Goal: Information Seeking & Learning: Learn about a topic

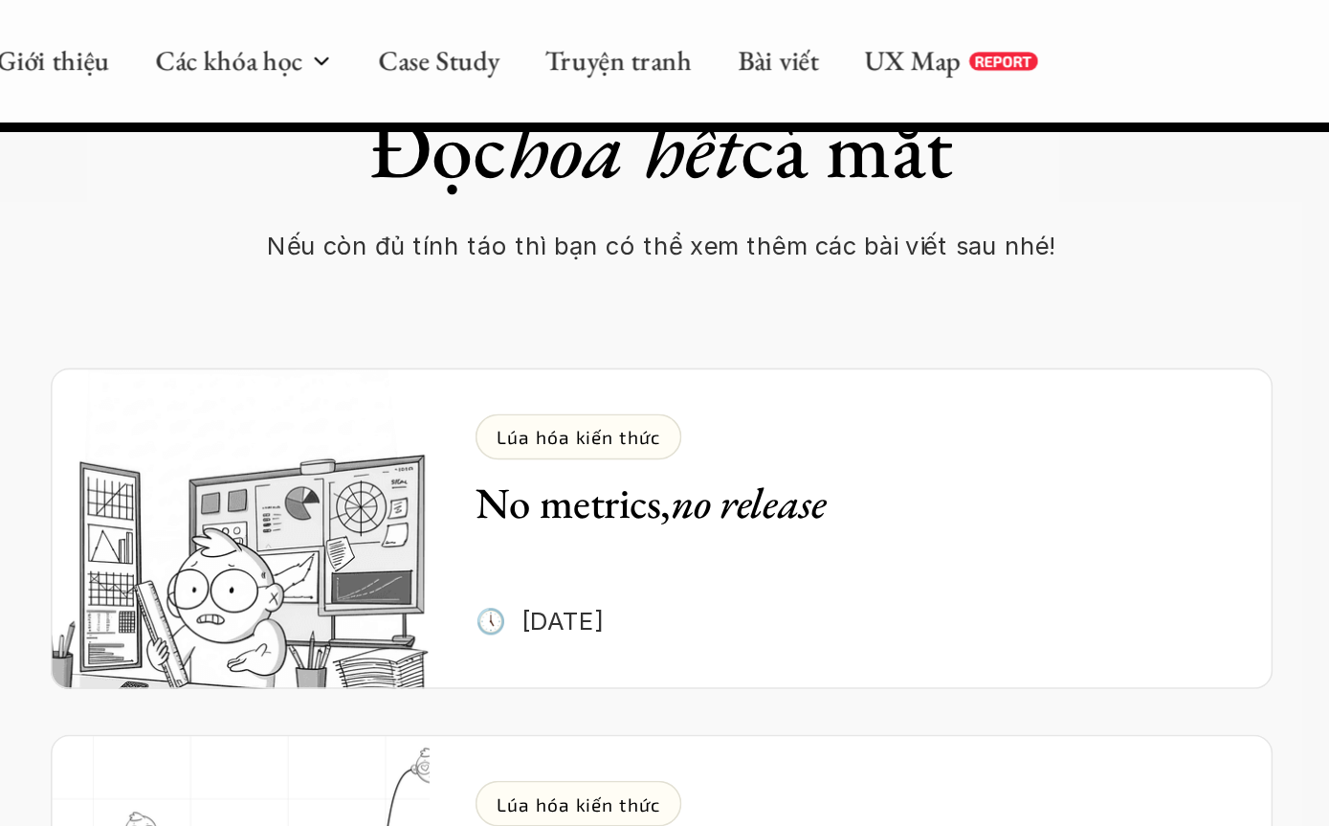
scroll to position [7486, 0]
click at [282, 231] on img at bounding box center [401, 331] width 238 height 201
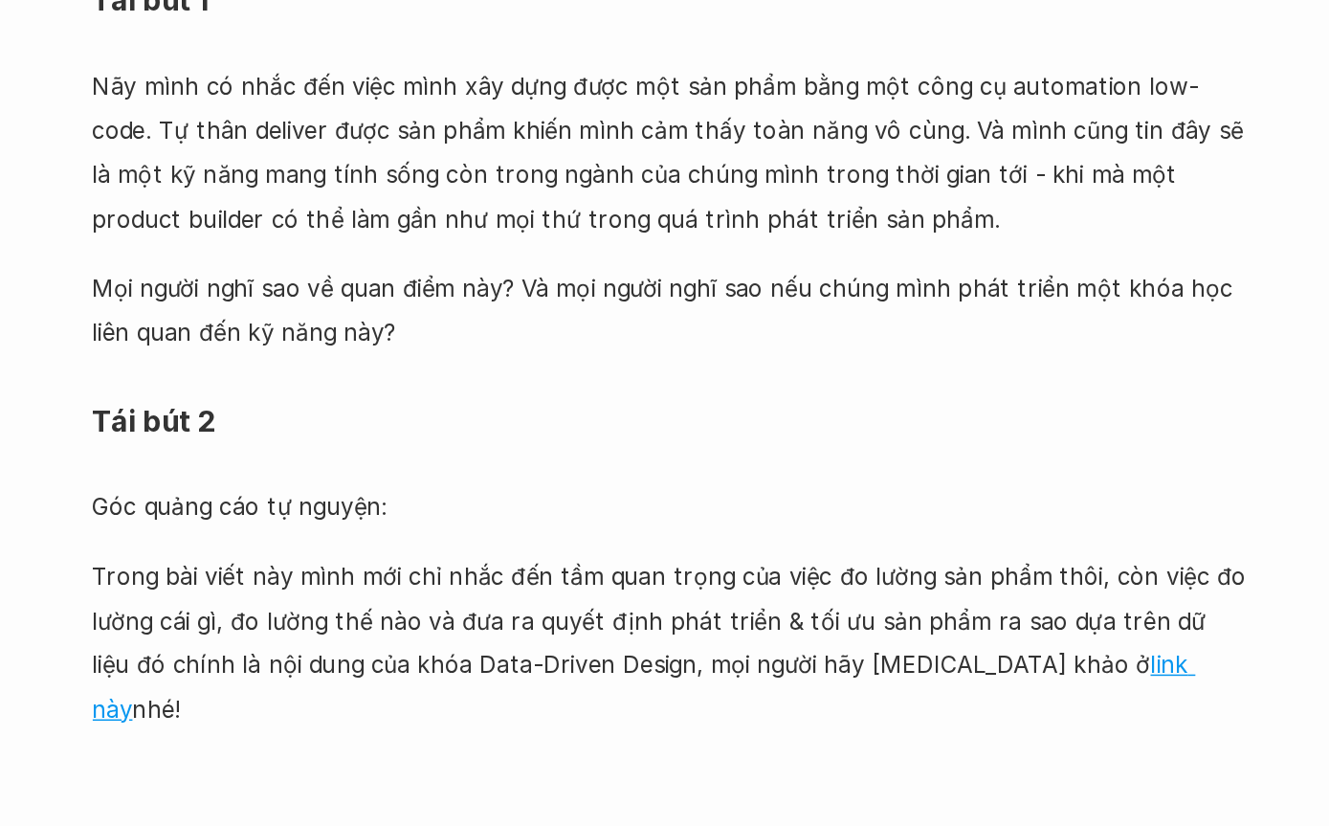
scroll to position [6281, 0]
click at [616, 668] on link "link này" at bounding box center [647, 692] width 730 height 48
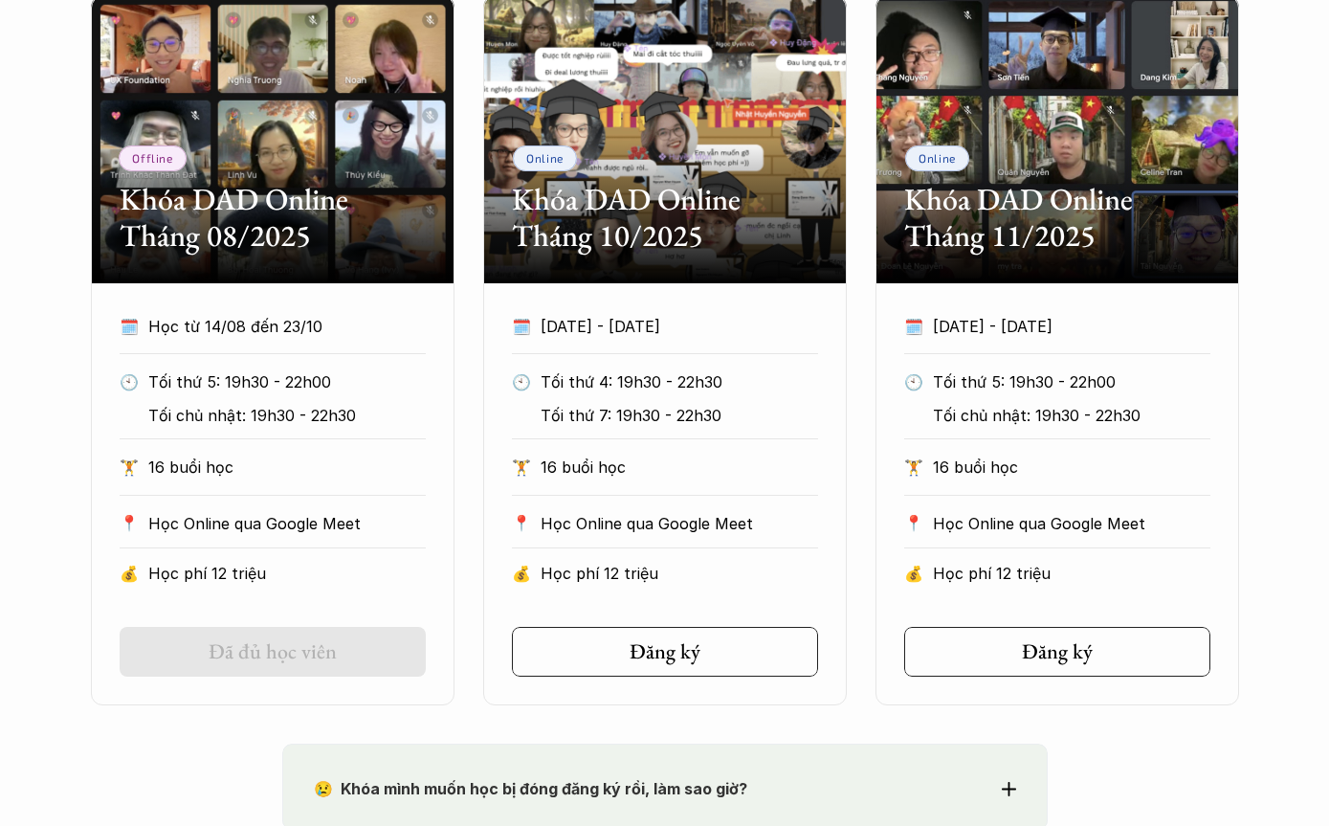
scroll to position [1137, 0]
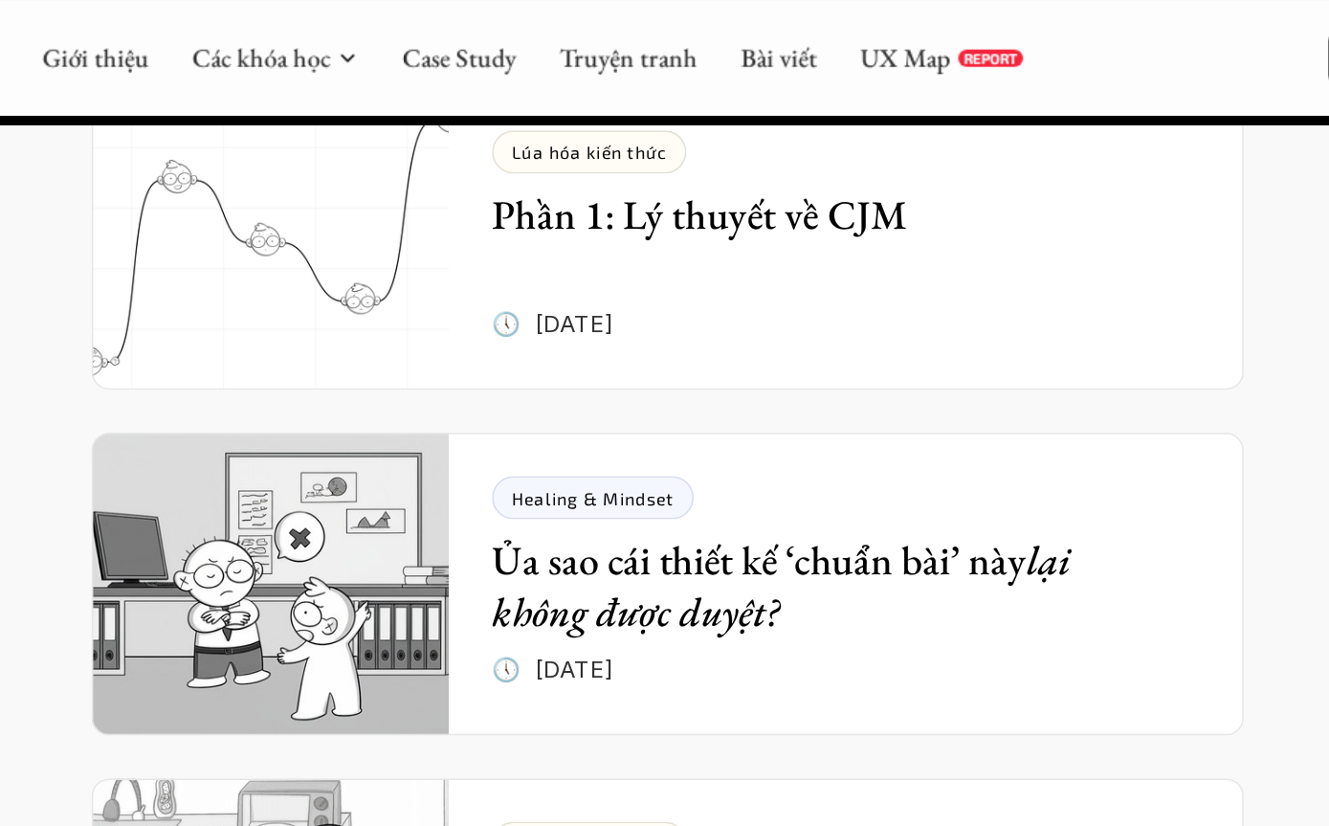
scroll to position [7718, 0]
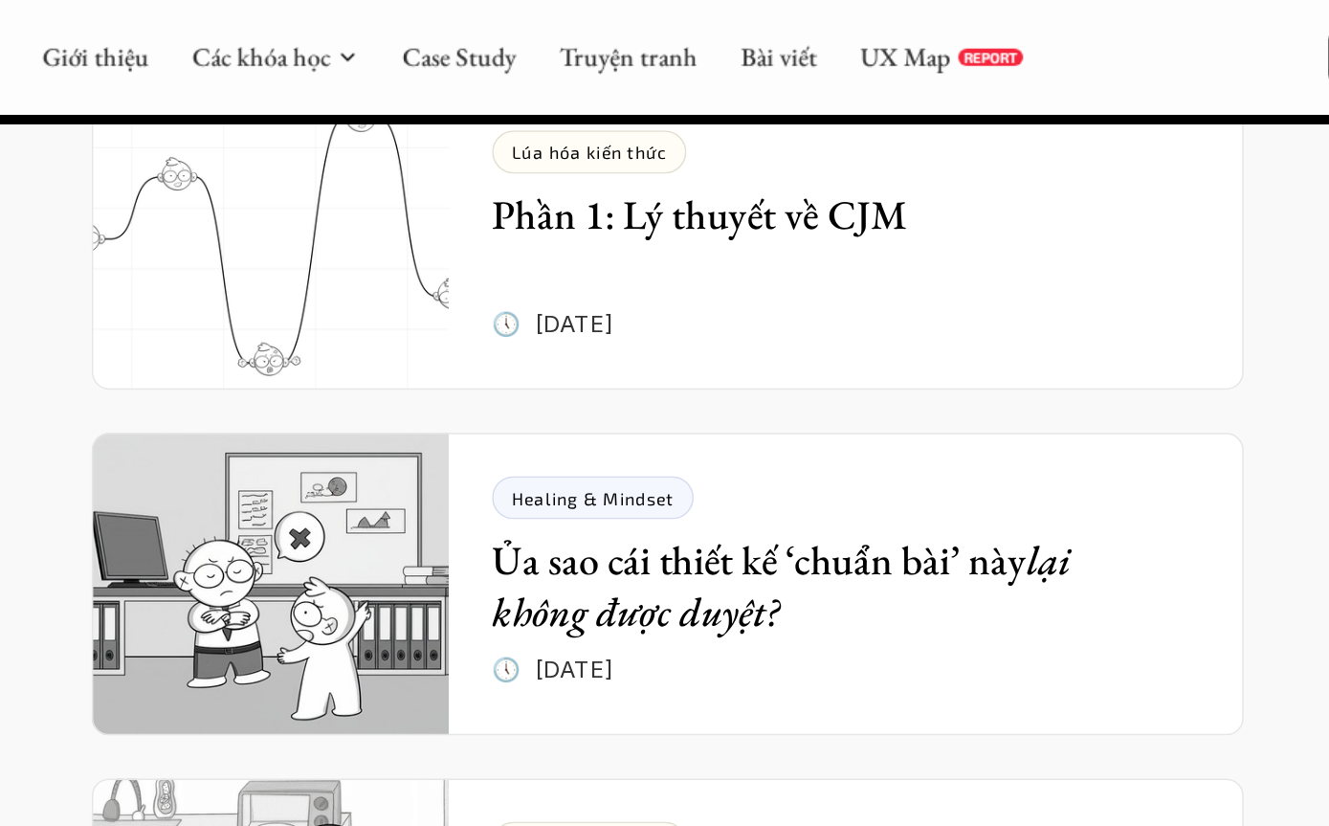
click at [562, 554] on p "Lúa hóa kiến thức" at bounding box center [613, 560] width 102 height 13
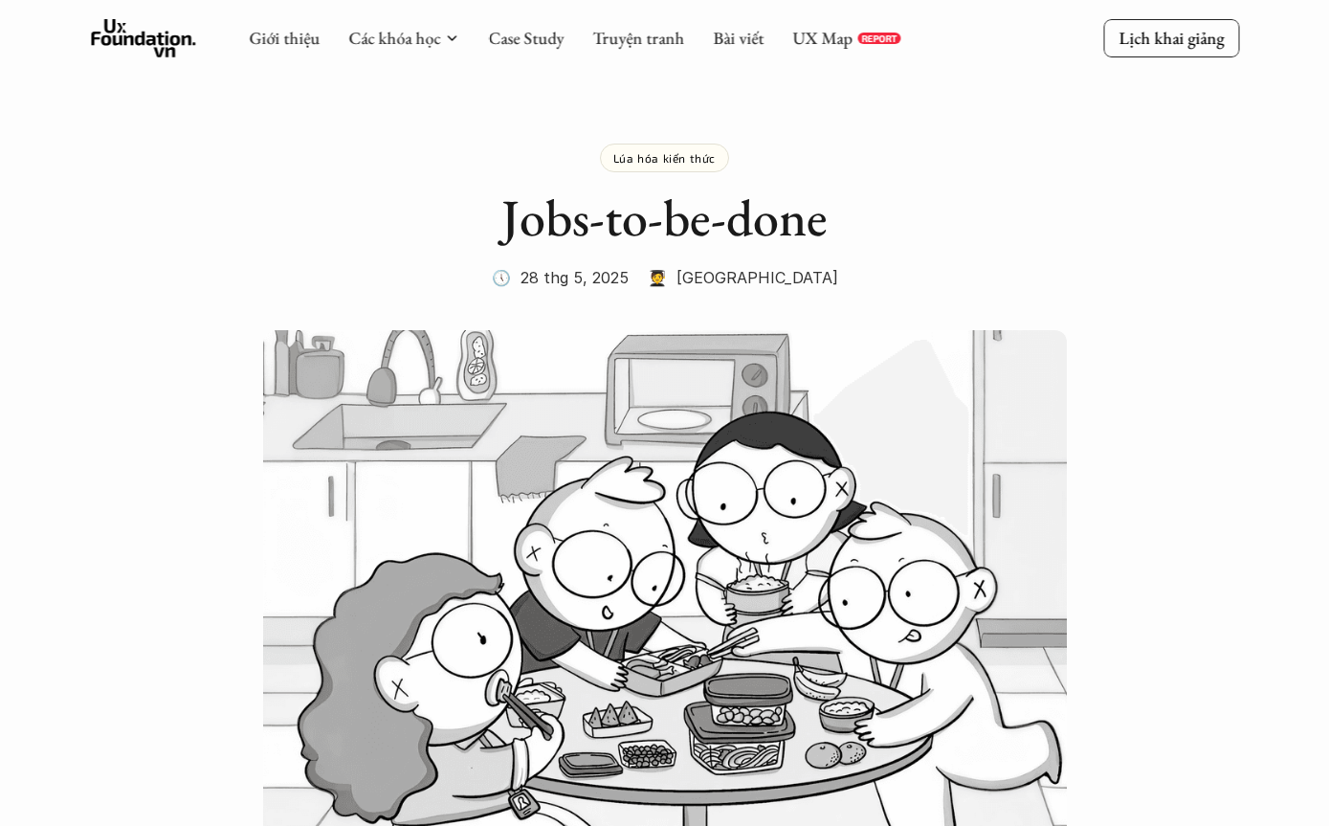
click at [648, 168] on div "Lúa hóa kiến thức" at bounding box center [664, 158] width 129 height 29
click at [645, 168] on div "Lúa hóa kiến thức" at bounding box center [664, 158] width 129 height 29
click at [665, 161] on p "Lúa hóa kiến thức" at bounding box center [664, 157] width 102 height 13
click at [728, 35] on link "Bài viết" at bounding box center [738, 38] width 51 height 22
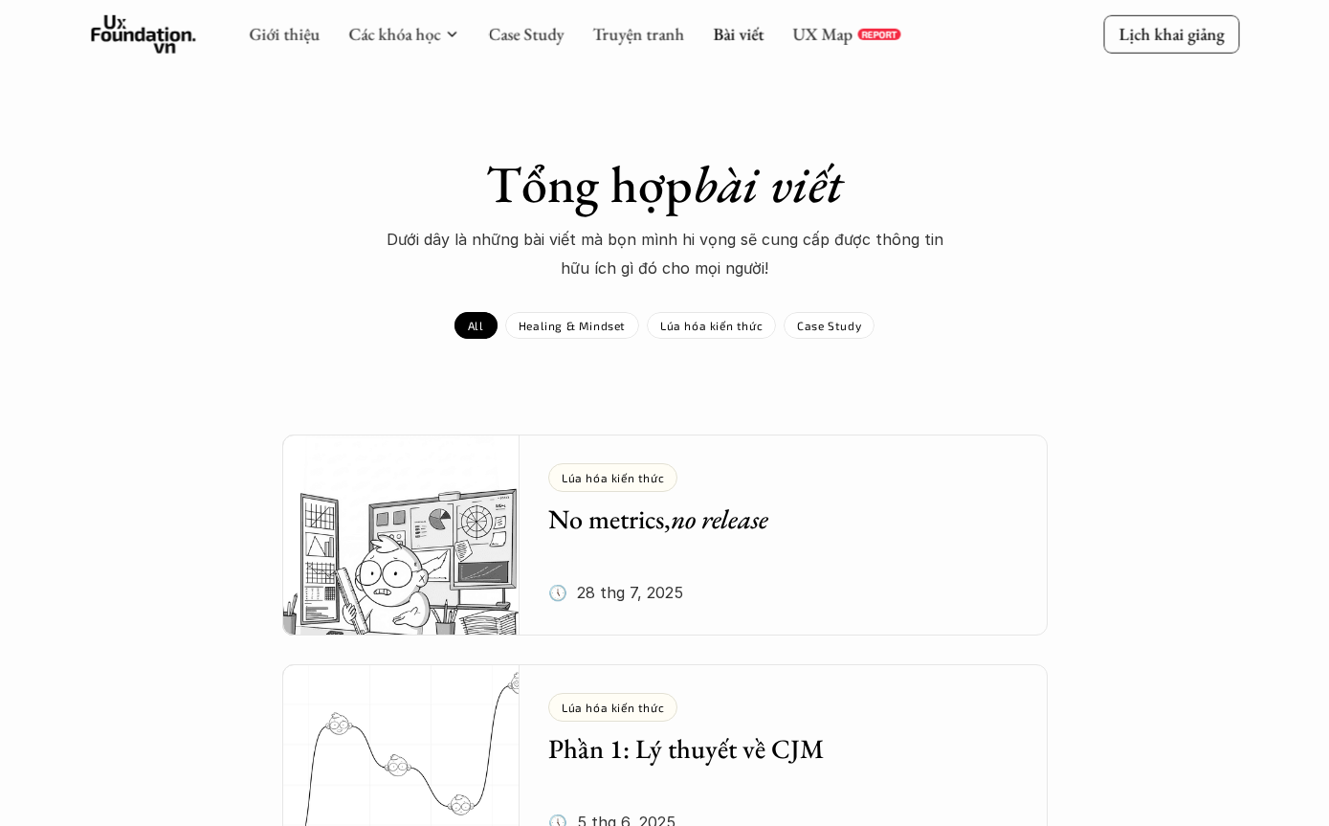
scroll to position [33, 0]
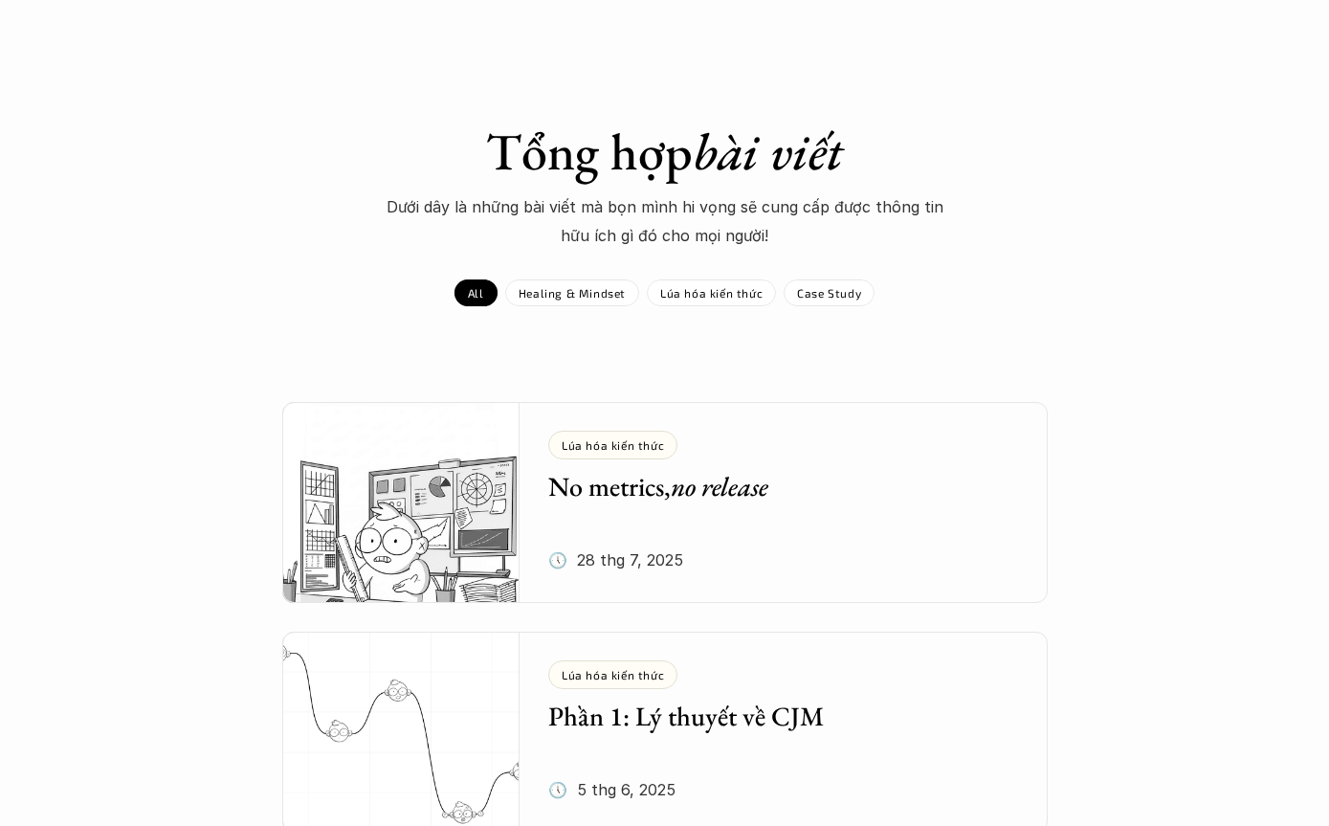
click at [702, 292] on p "Lúa hóa kiến thức" at bounding box center [711, 292] width 102 height 13
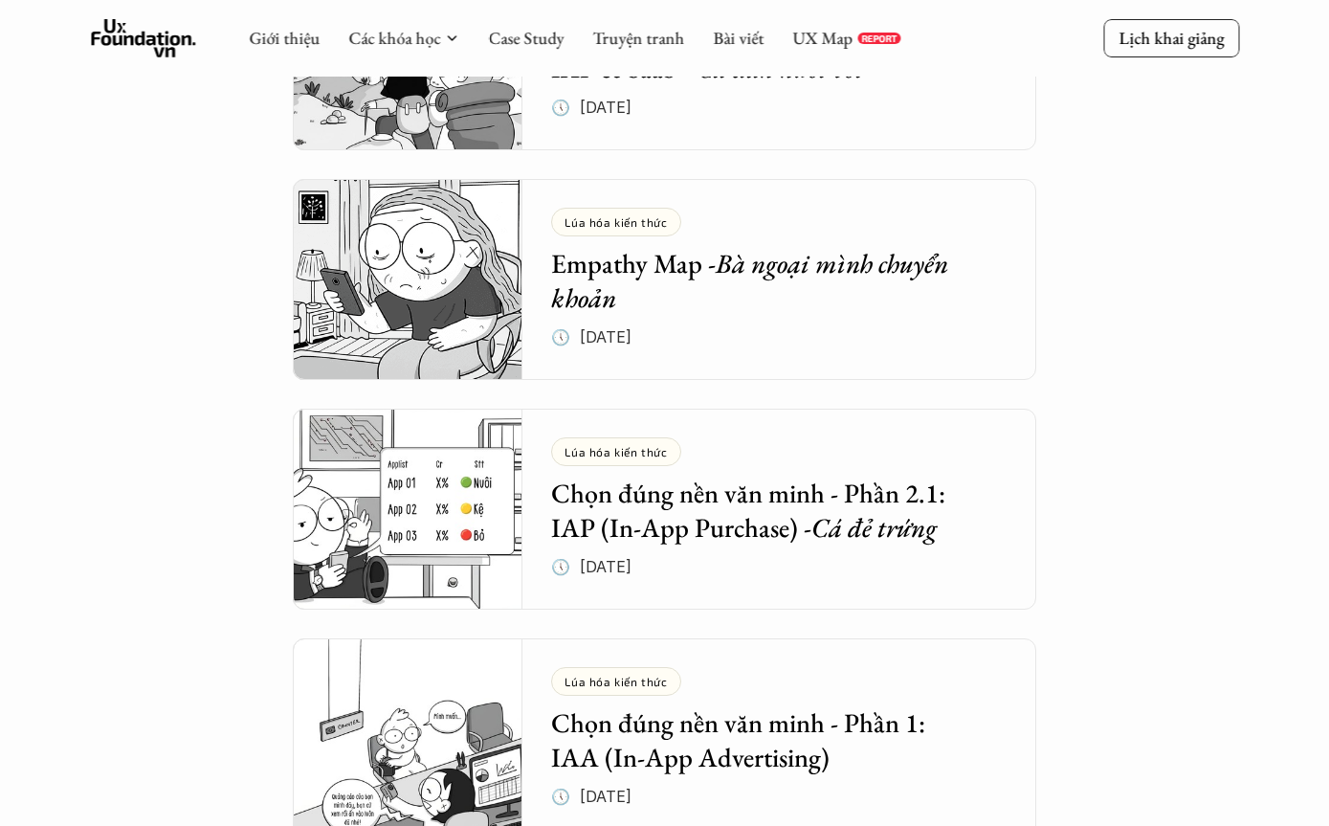
scroll to position [1172, 0]
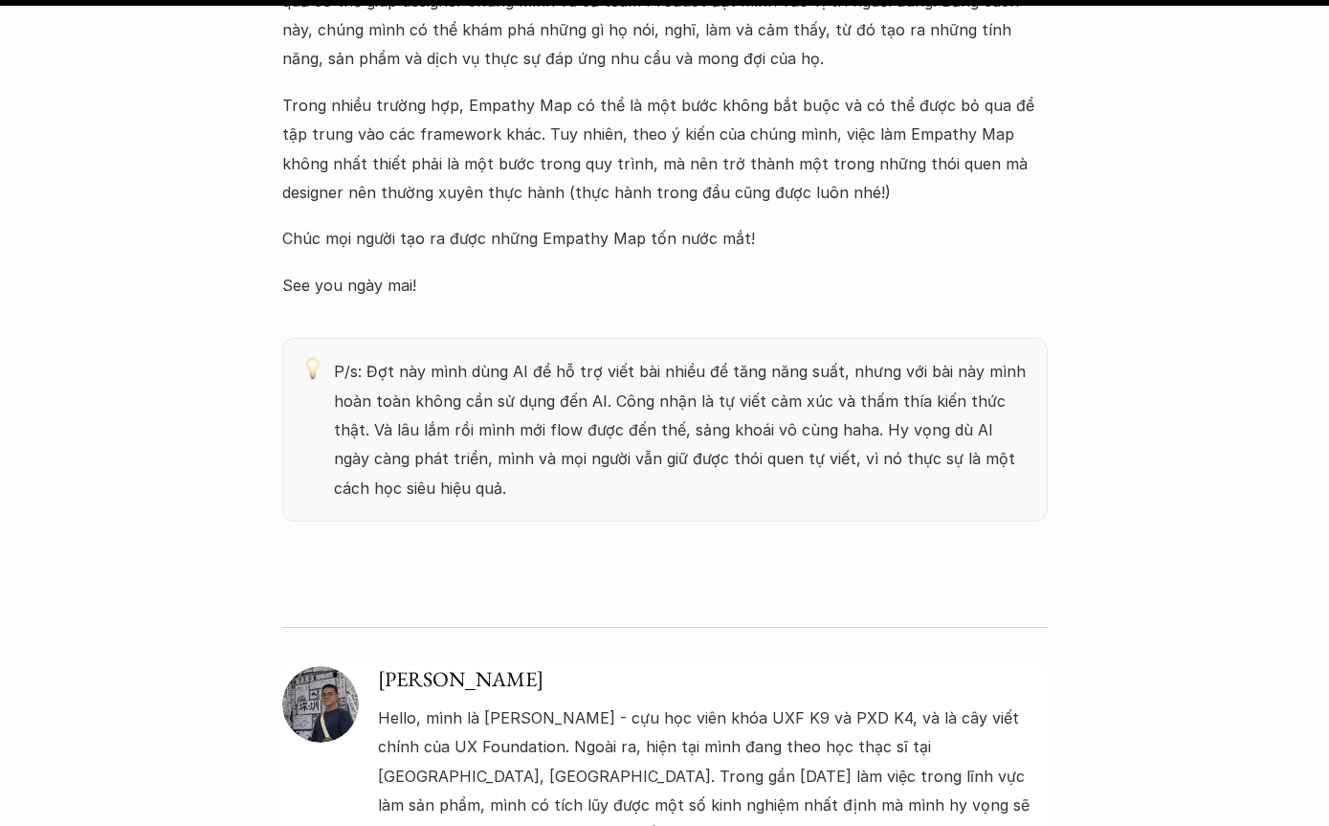
scroll to position [7051, 0]
